Goal: Transaction & Acquisition: Purchase product/service

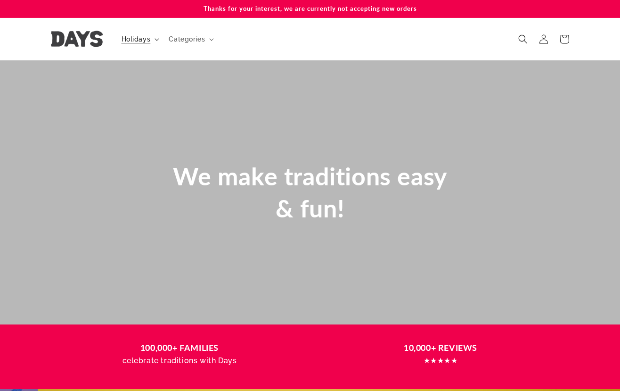
scroll to position [0, 620]
click at [144, 40] on span "Holidays" at bounding box center [136, 39] width 29 height 8
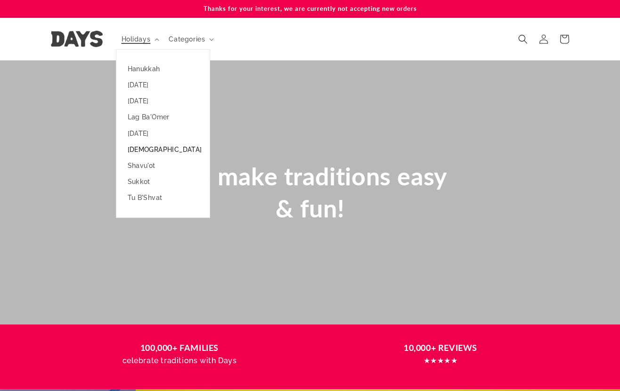
click at [136, 149] on link "[DEMOGRAPHIC_DATA]" at bounding box center [162, 149] width 93 height 16
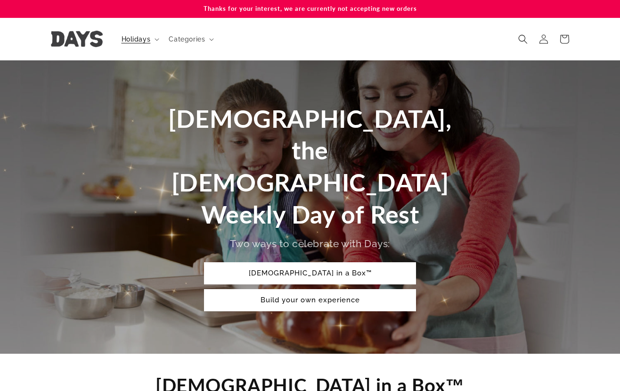
click at [297, 262] on link "[DEMOGRAPHIC_DATA] in a Box™" at bounding box center [310, 273] width 212 height 22
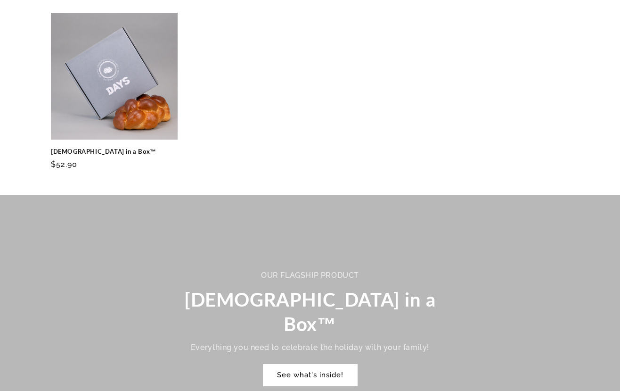
scroll to position [513, 0]
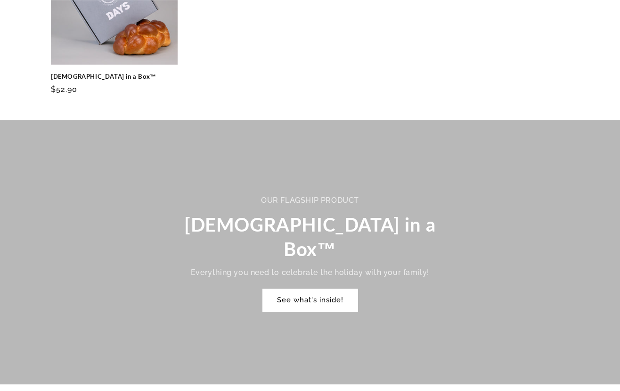
click at [295, 289] on link "See what's inside!" at bounding box center [310, 300] width 95 height 22
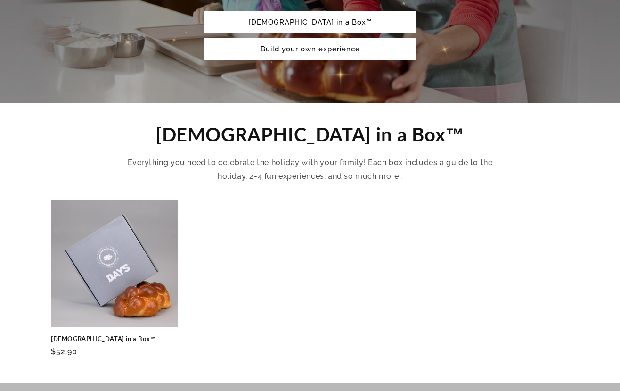
scroll to position [330, 0]
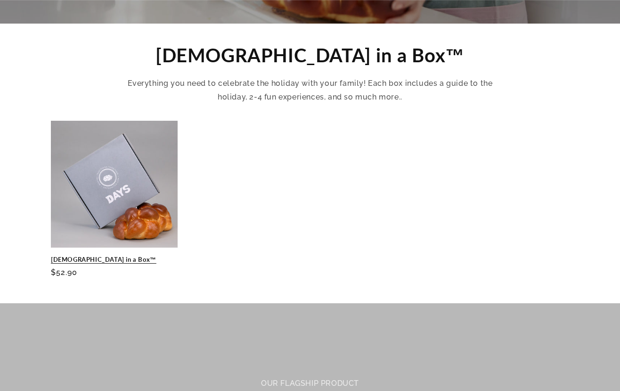
click at [96, 255] on link "[DEMOGRAPHIC_DATA] in a Box™" at bounding box center [114, 259] width 127 height 8
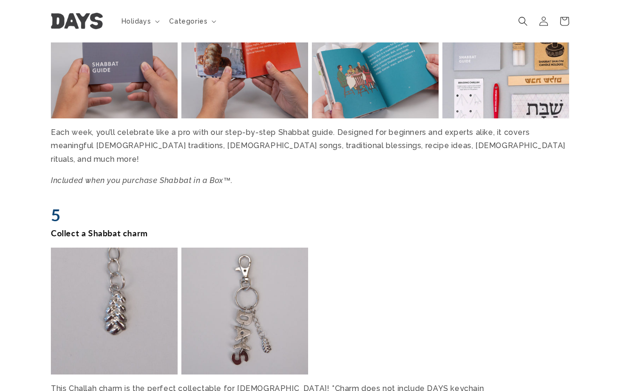
scroll to position [1367, 0]
